Goal: Navigation & Orientation: Find specific page/section

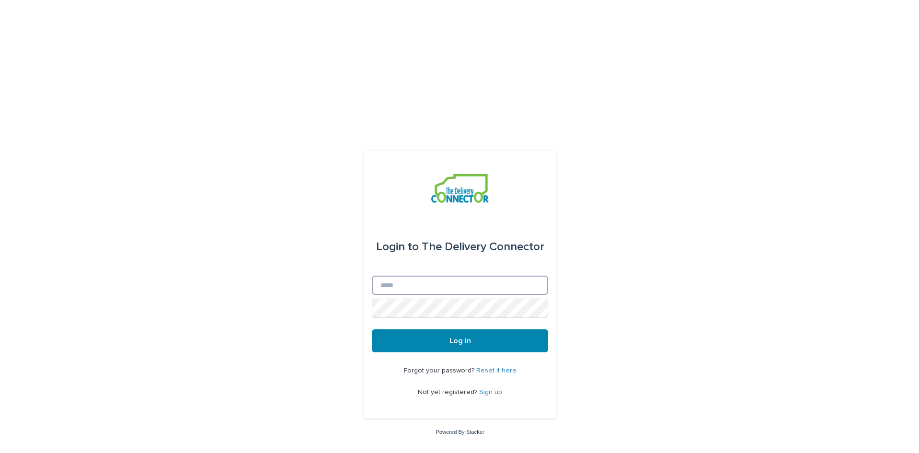
type input "**********"
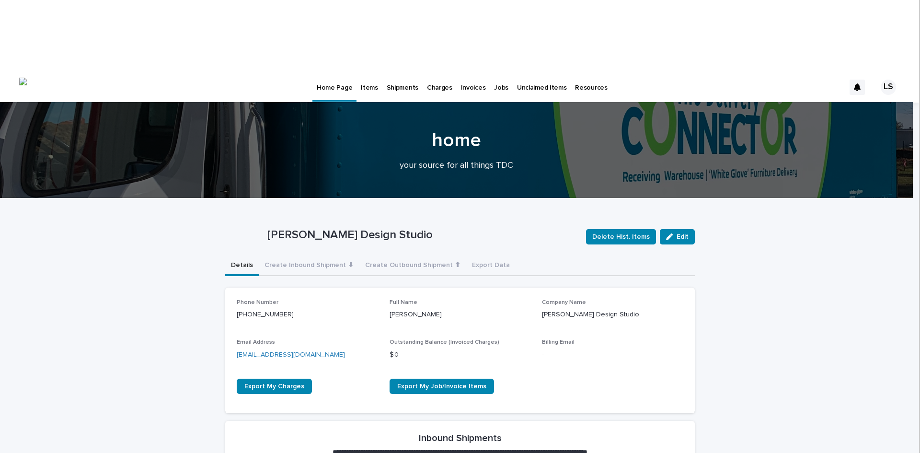
click at [390, 72] on p "Shipments" at bounding box center [403, 82] width 32 height 20
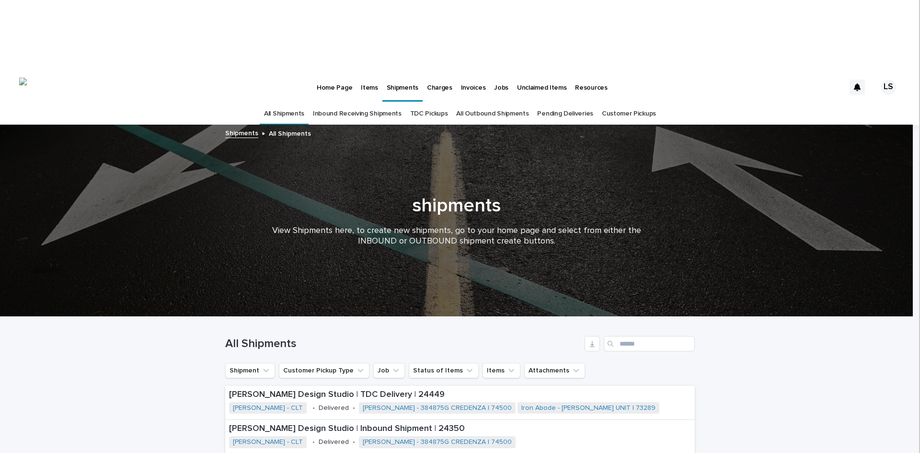
click at [369, 72] on p "Items" at bounding box center [369, 82] width 17 height 20
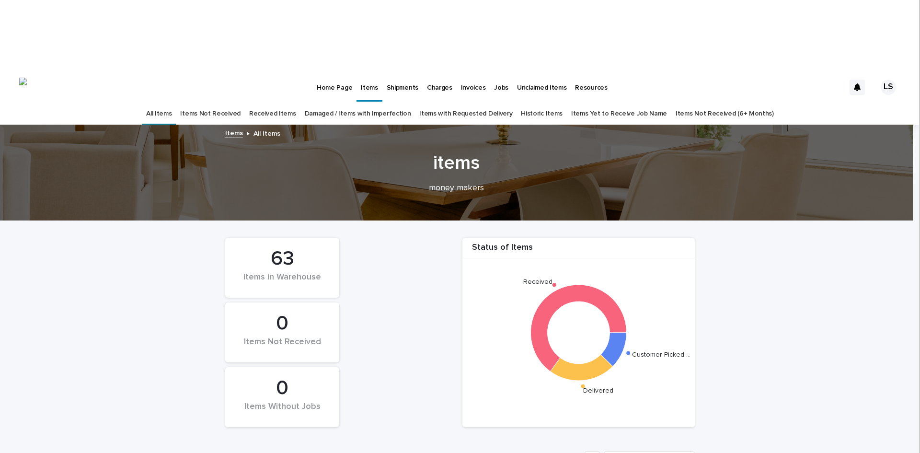
click at [274, 103] on link "Received Items" at bounding box center [272, 114] width 47 height 23
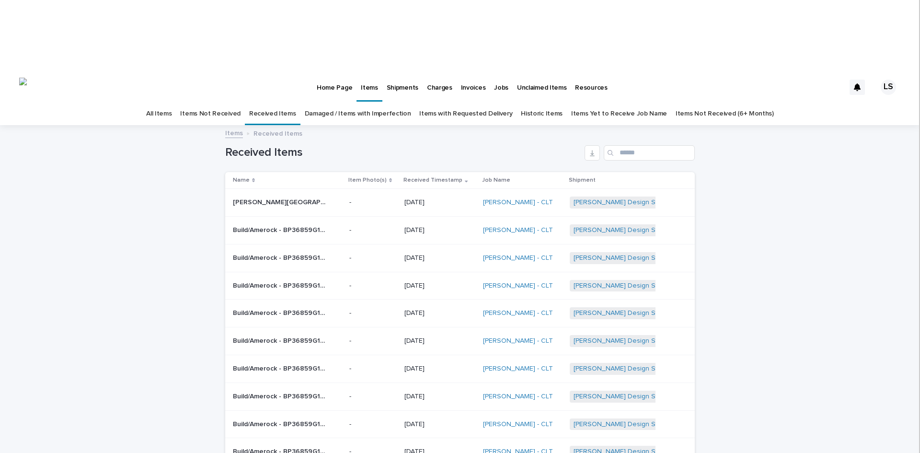
click at [294, 443] on div "30" at bounding box center [294, 443] width 35 height 11
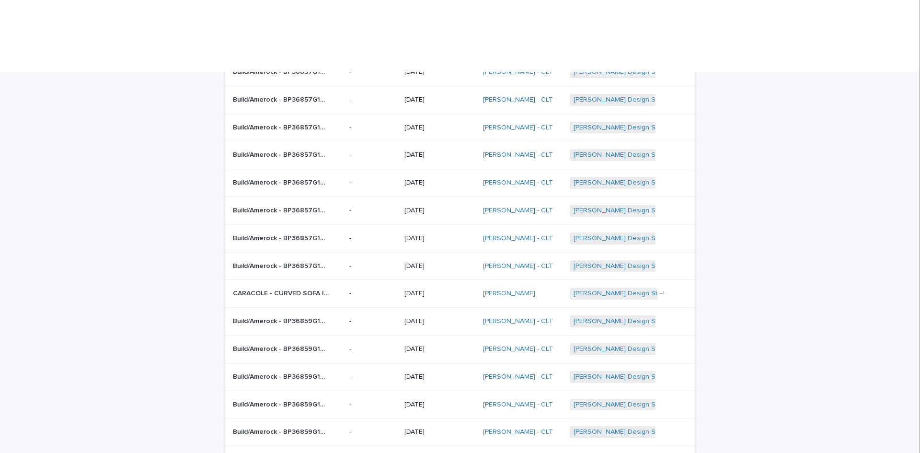
scroll to position [576, 0]
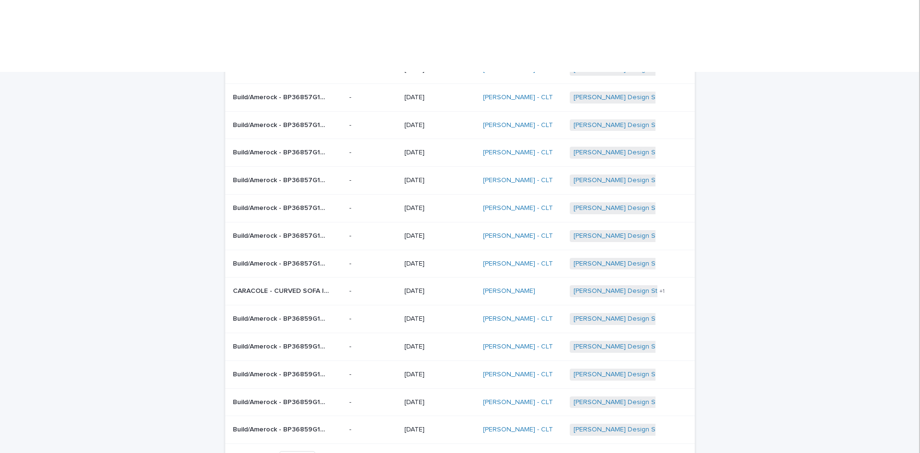
click at [674, 452] on span "Next" at bounding box center [668, 457] width 21 height 7
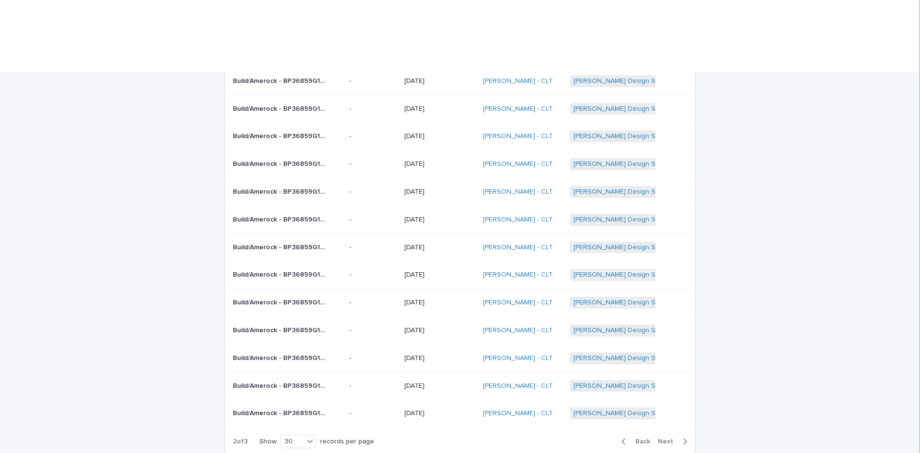
scroll to position [603, 0]
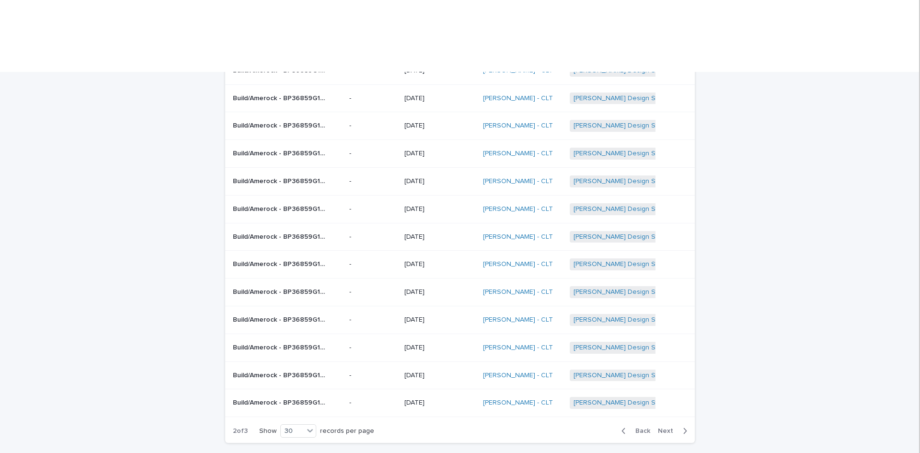
click at [666, 426] on button "Next" at bounding box center [674, 430] width 41 height 9
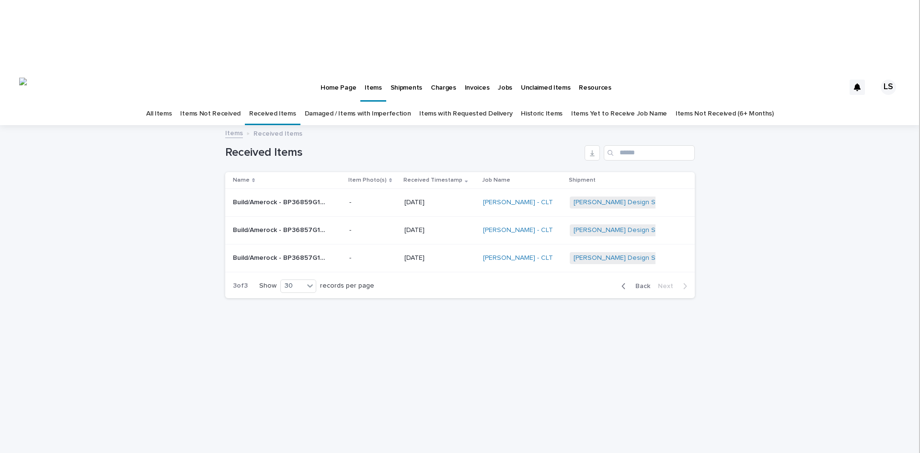
click at [221, 103] on link "Items Not Received" at bounding box center [210, 114] width 60 height 23
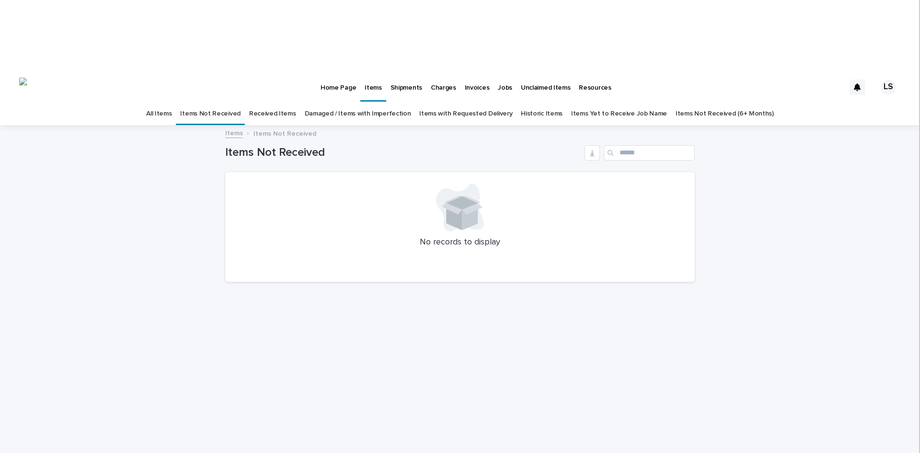
click at [329, 72] on p "Home Page" at bounding box center [337, 82] width 35 height 20
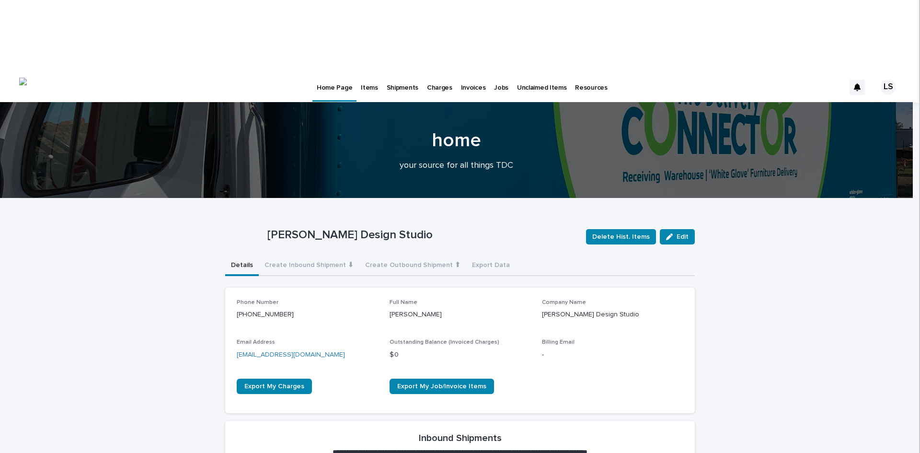
drag, startPoint x: 919, startPoint y: 74, endPoint x: 919, endPoint y: 113, distance: 38.8
click at [919, 113] on iframe at bounding box center [919, 226] width 1 height 453
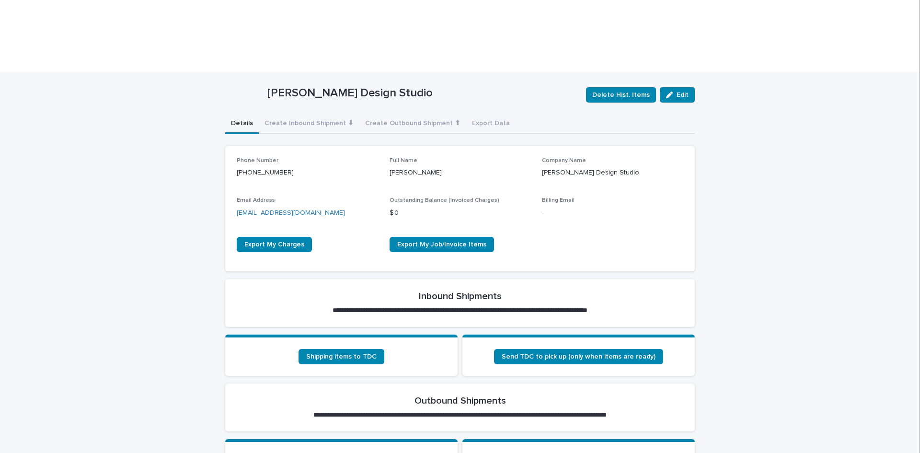
scroll to position [145, 0]
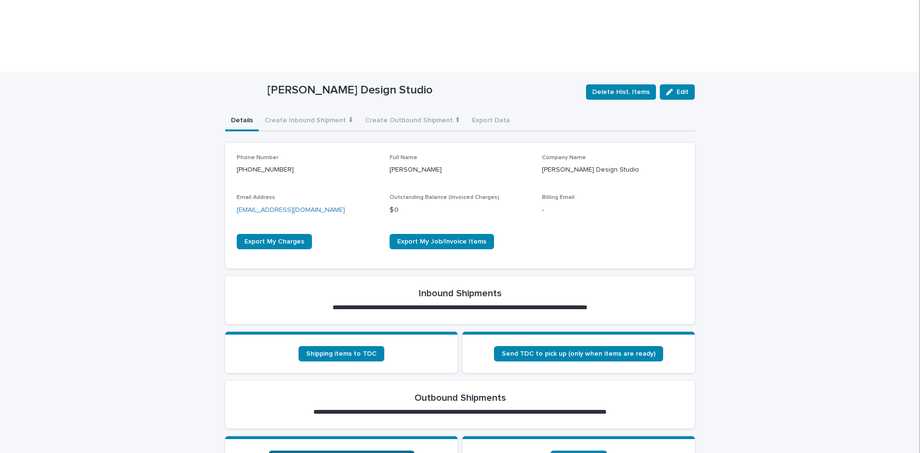
click at [314, 452] on span "Customer Pick-Up (from TDC warehouse)" at bounding box center [341, 458] width 130 height 7
